Goal: Book appointment/travel/reservation

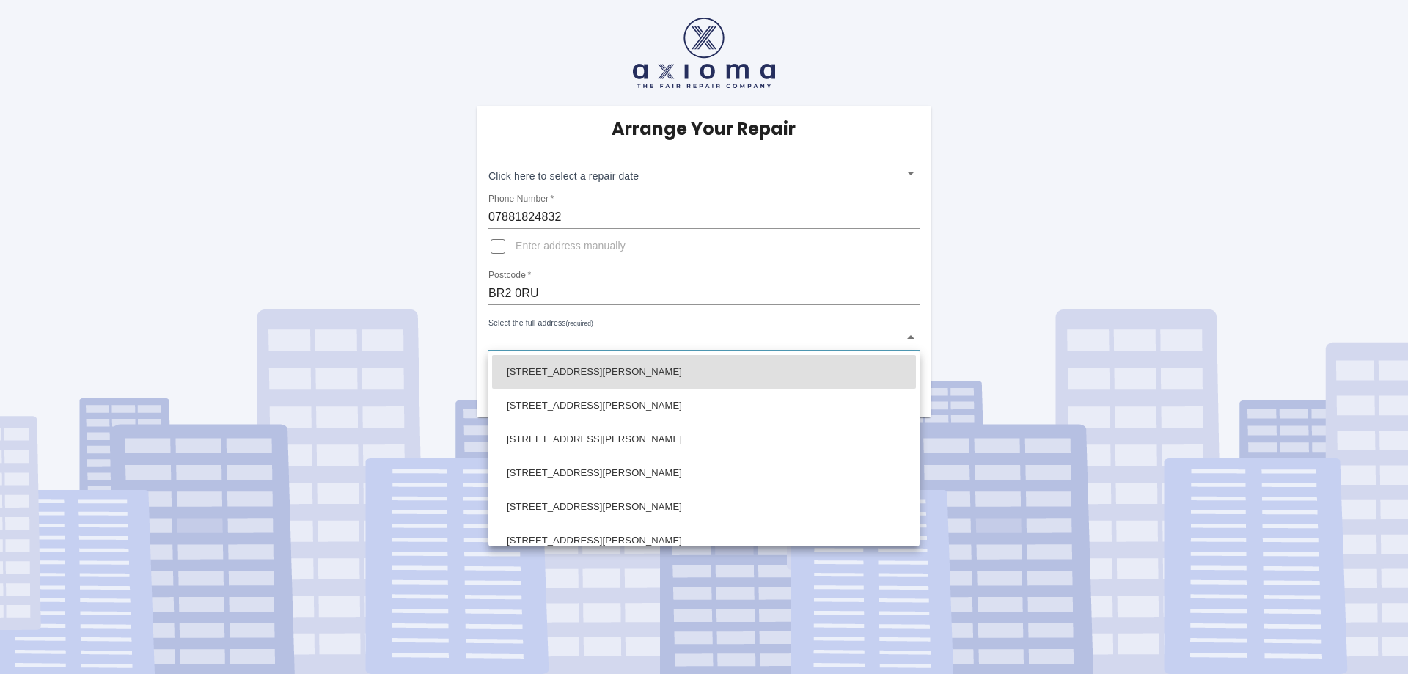
click at [636, 337] on body "Arrange Your Repair Click here to select a repair date ​ Phone Number   * 07881…" at bounding box center [704, 337] width 1408 height 674
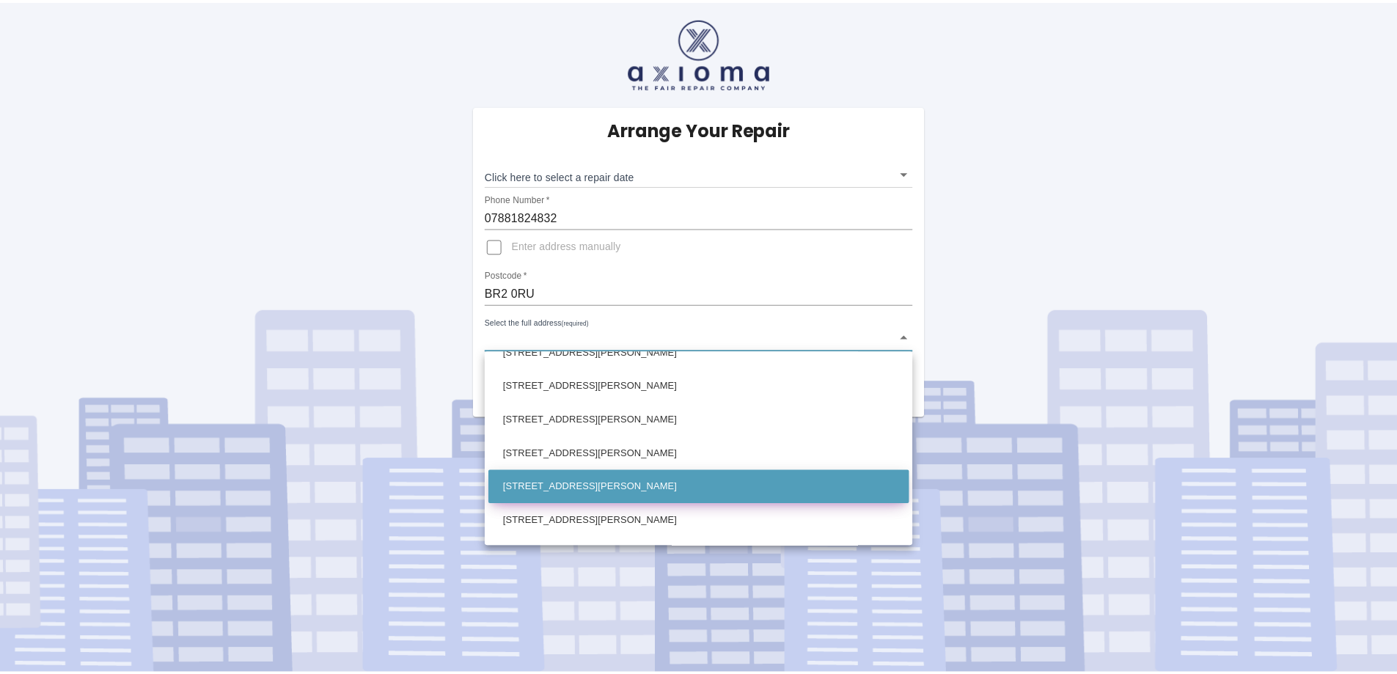
scroll to position [147, 0]
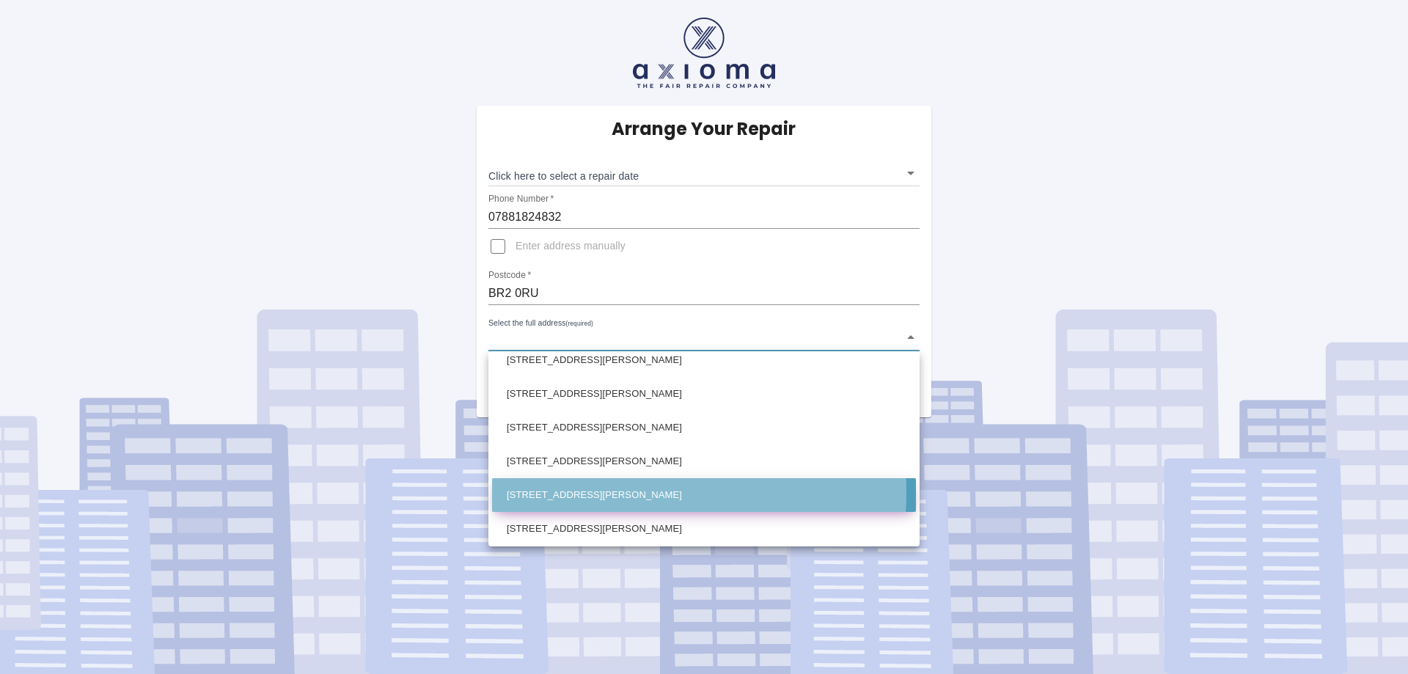
click at [626, 492] on li "[STREET_ADDRESS][PERSON_NAME]" at bounding box center [704, 495] width 424 height 34
type input "[STREET_ADDRESS][PERSON_NAME]"
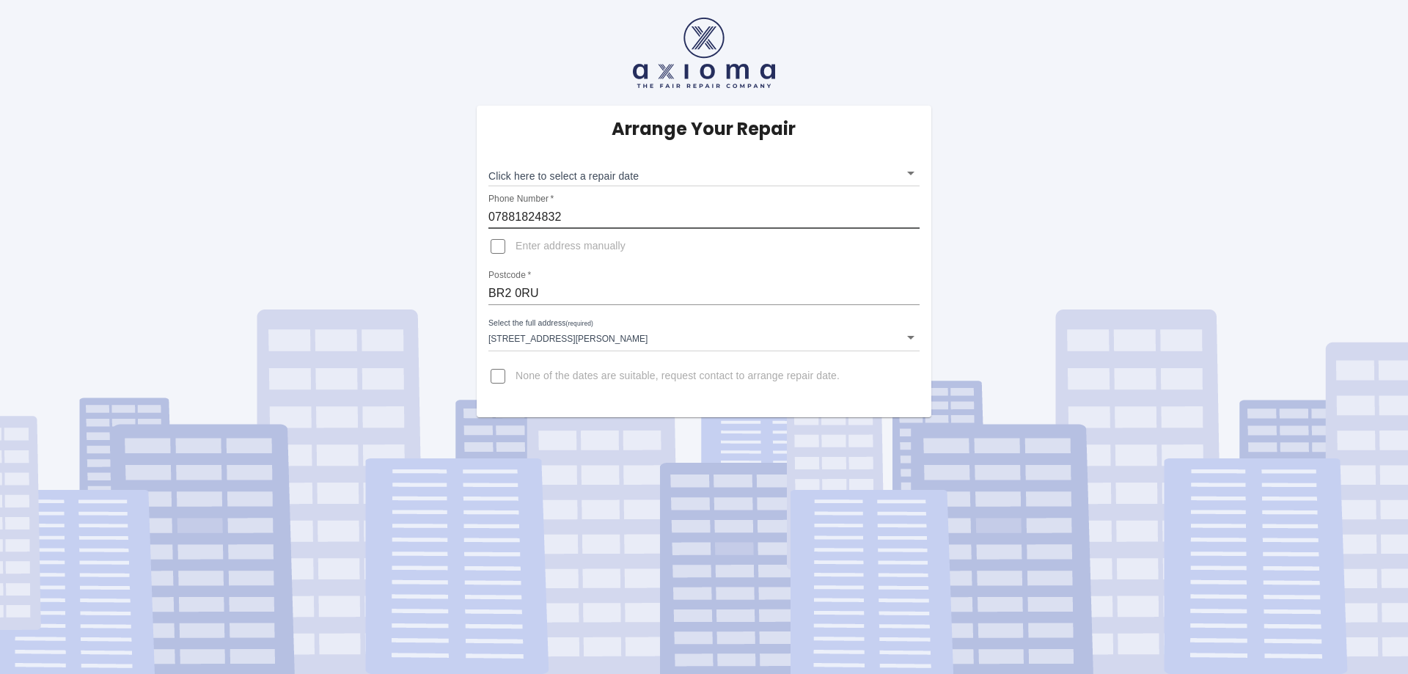
drag, startPoint x: 560, startPoint y: 220, endPoint x: 530, endPoint y: 221, distance: 30.8
click at [530, 221] on input "07881824832" at bounding box center [704, 216] width 431 height 23
type input "07881825335"
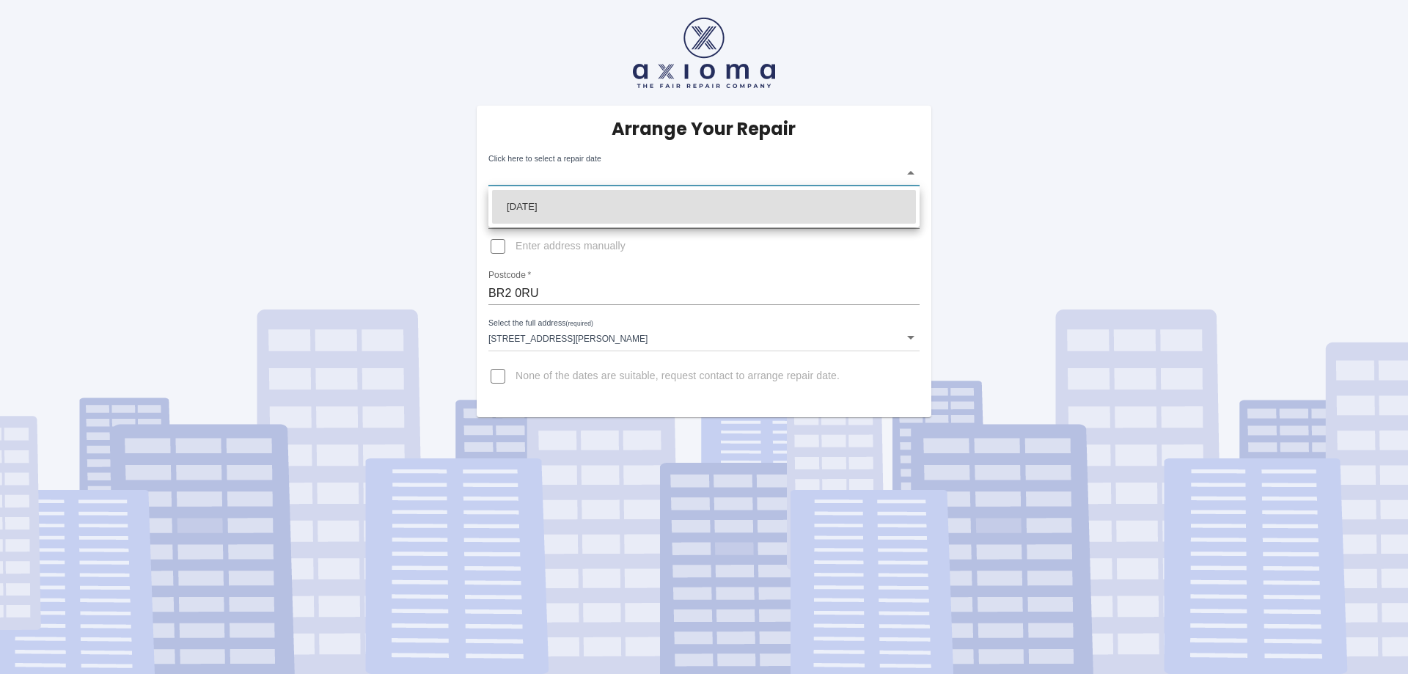
click at [672, 169] on body "Arrange Your Repair Click here to select a repair date ​ Phone Number   * 07881…" at bounding box center [704, 337] width 1408 height 674
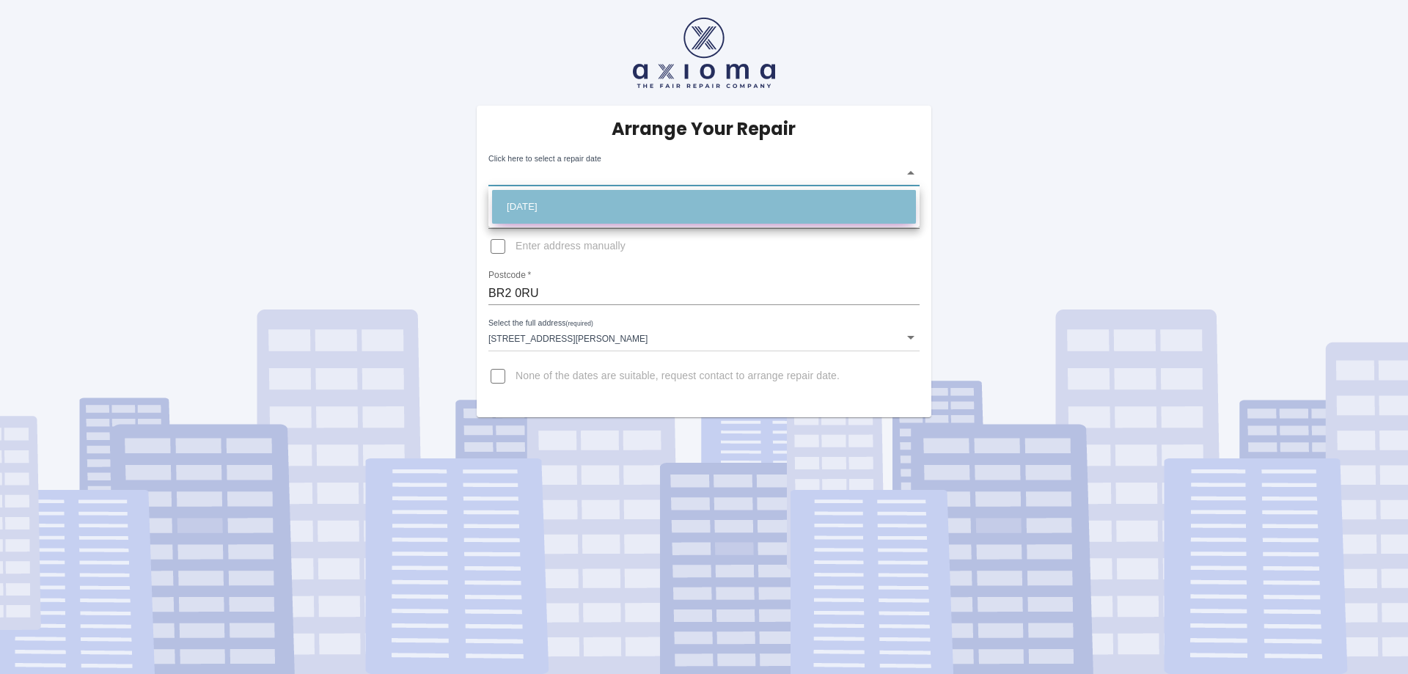
click at [560, 208] on li "[DATE]" at bounding box center [704, 207] width 424 height 34
type input "[DATE]T00:00:00.000Z"
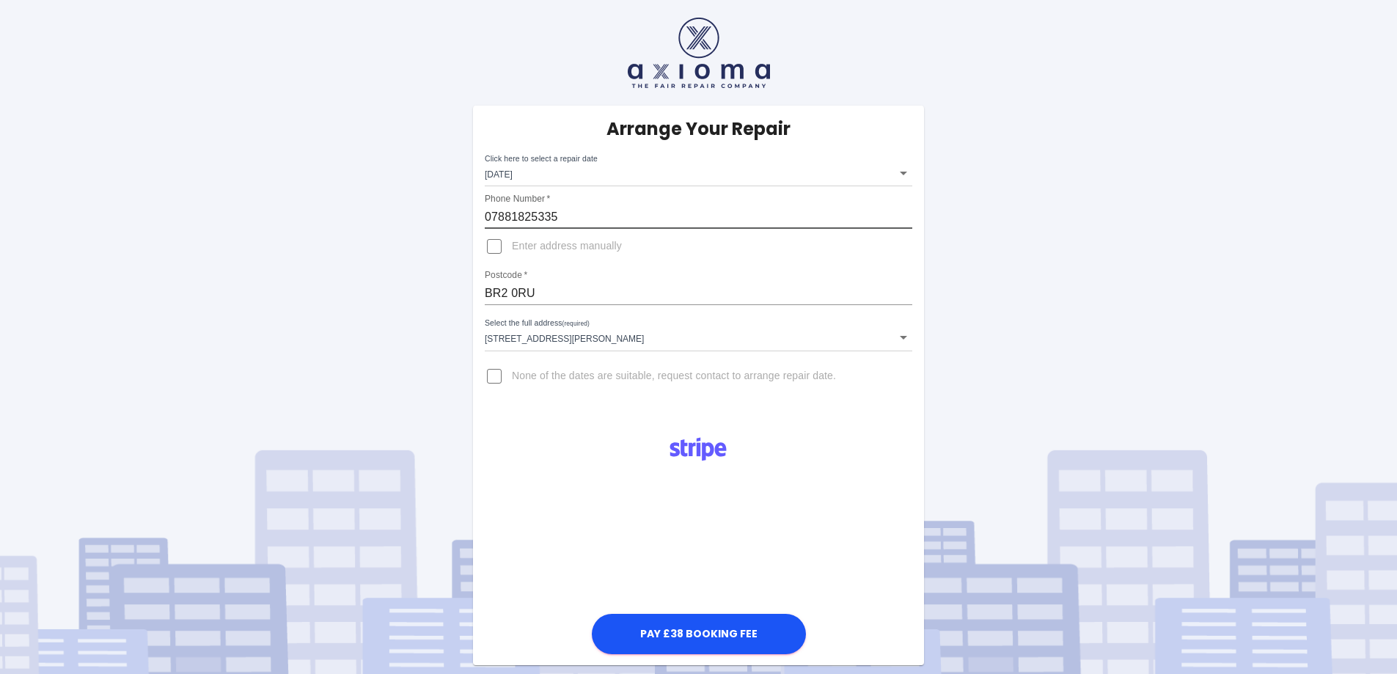
drag, startPoint x: 555, startPoint y: 213, endPoint x: 531, endPoint y: 214, distance: 24.2
click at [531, 214] on input "07881825335" at bounding box center [699, 216] width 428 height 23
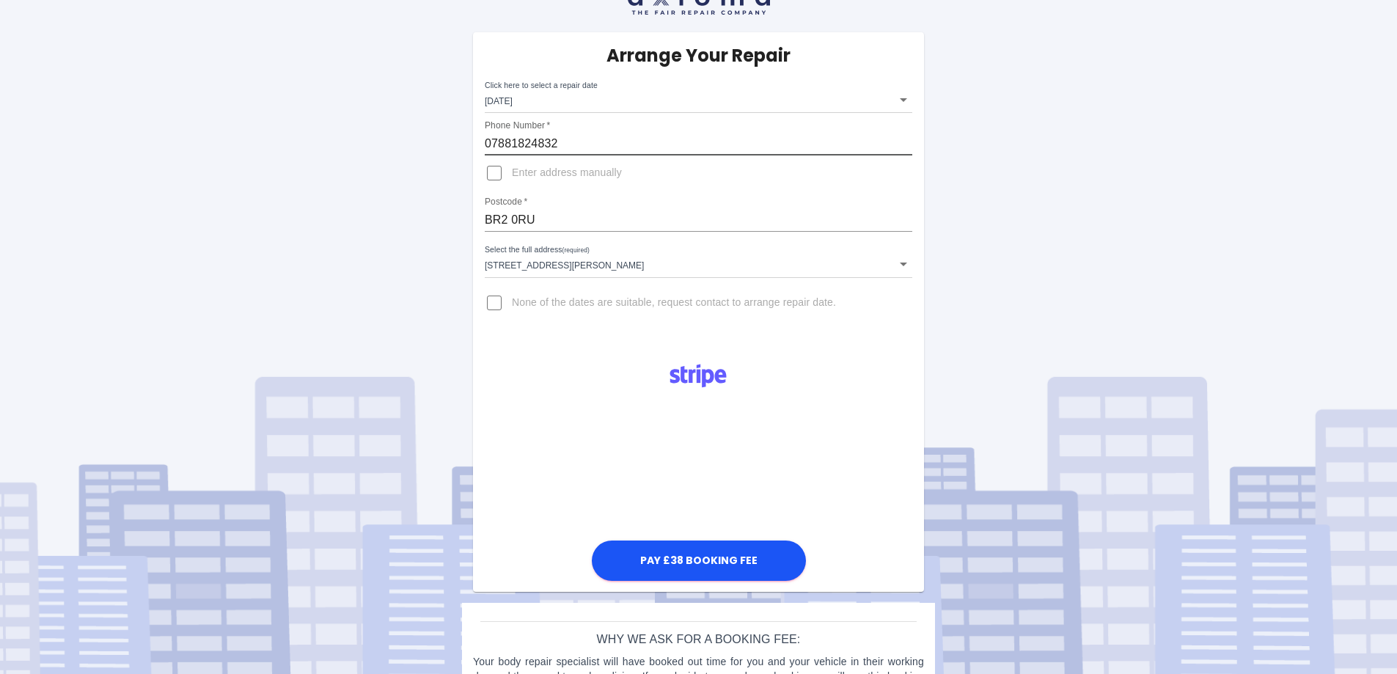
type input "07881824832"
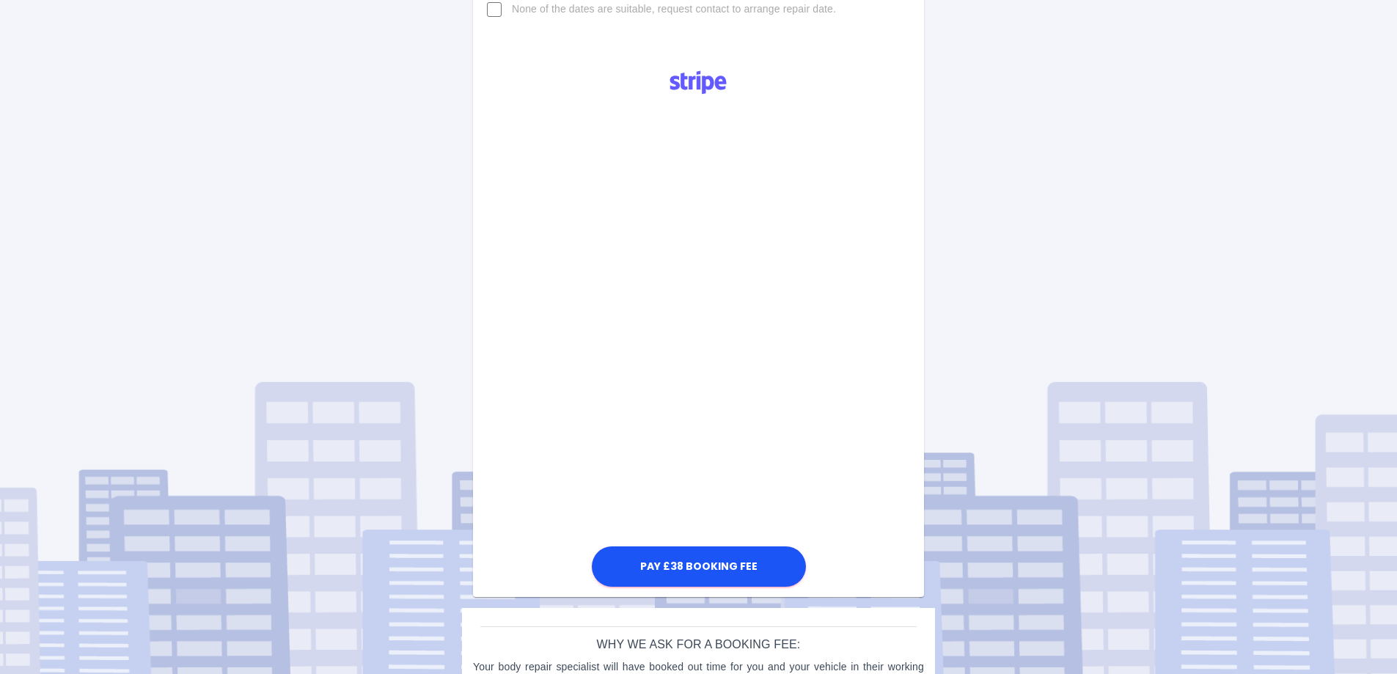
scroll to position [436, 0]
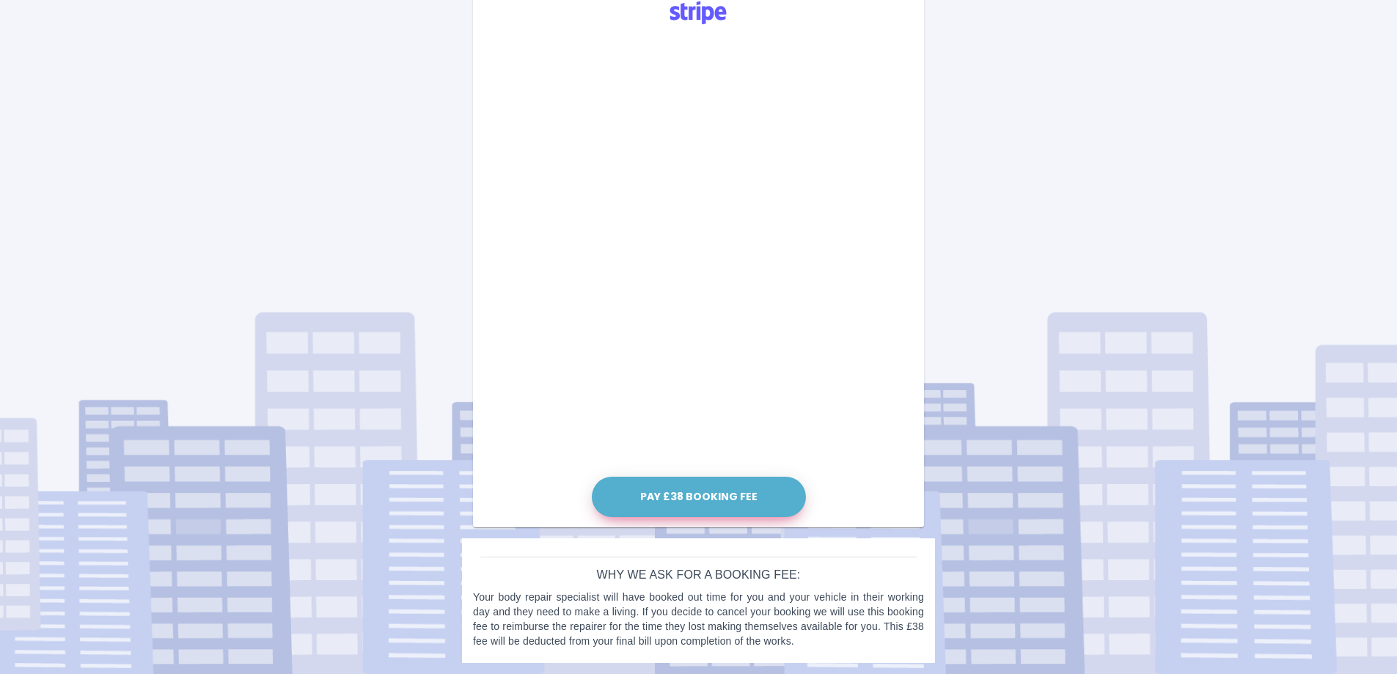
drag, startPoint x: 691, startPoint y: 493, endPoint x: 834, endPoint y: 461, distance: 146.5
click at [834, 461] on div "Pay £38 Booking Fee" at bounding box center [698, 254] width 451 height 533
click at [737, 486] on button "Pay £38 Booking Fee" at bounding box center [699, 497] width 214 height 40
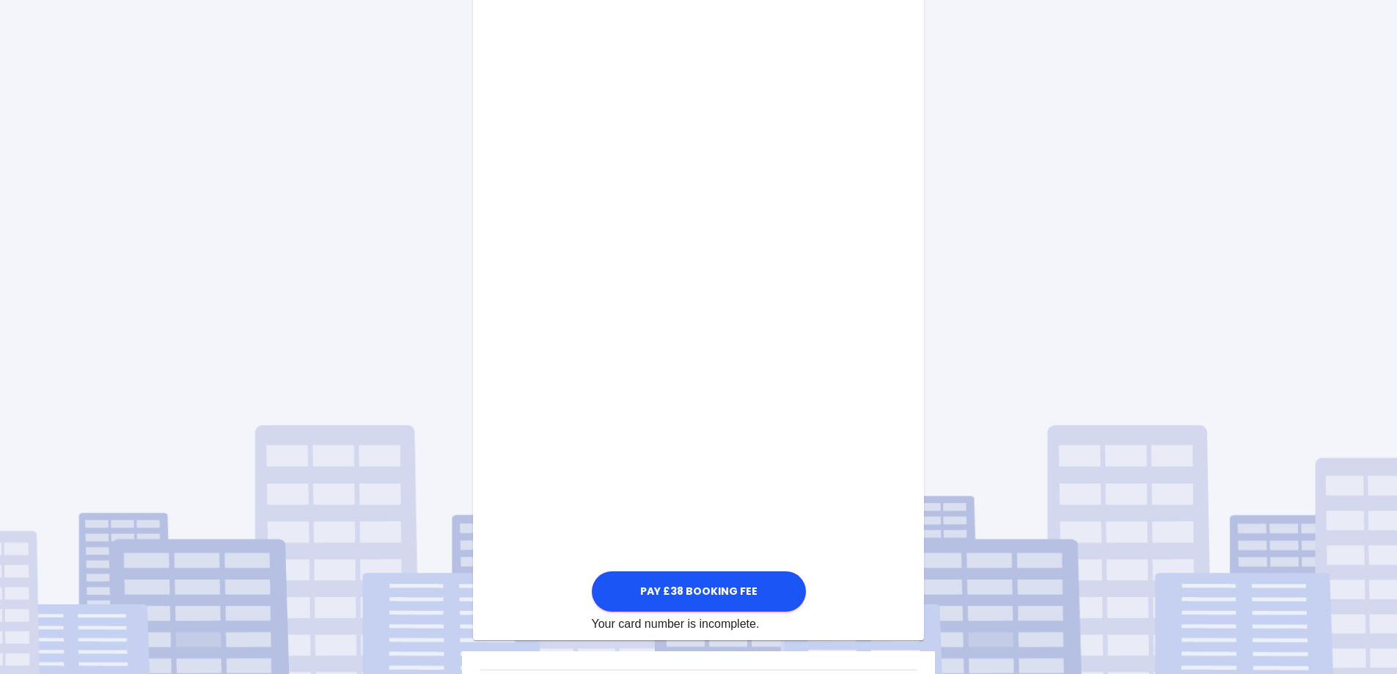
scroll to position [656, 0]
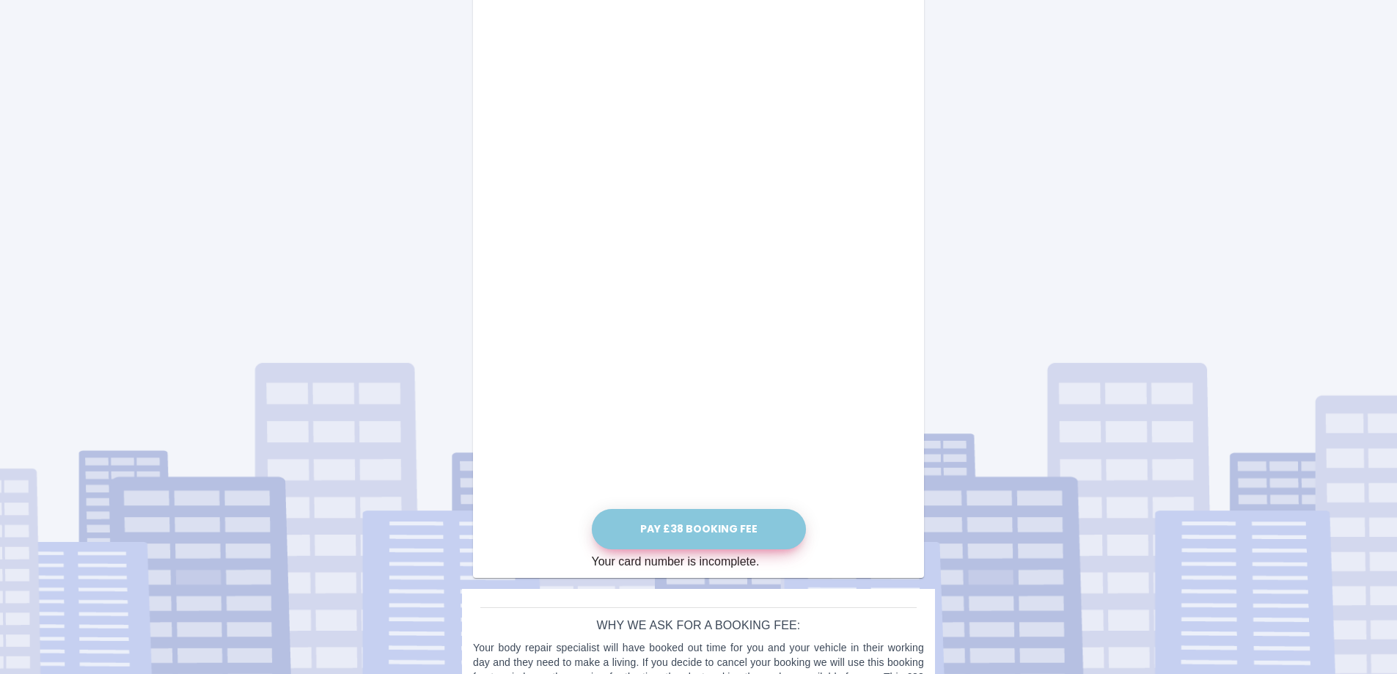
click at [759, 519] on button "Pay £38 Booking Fee" at bounding box center [699, 529] width 214 height 40
